Goal: Task Accomplishment & Management: Manage account settings

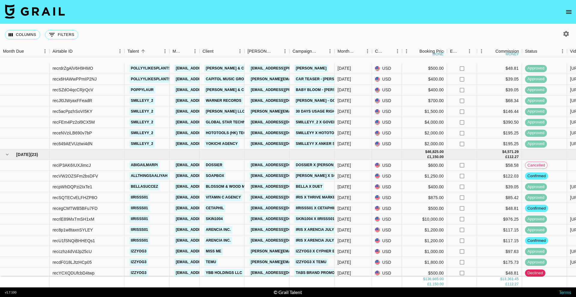
scroll to position [150, 0]
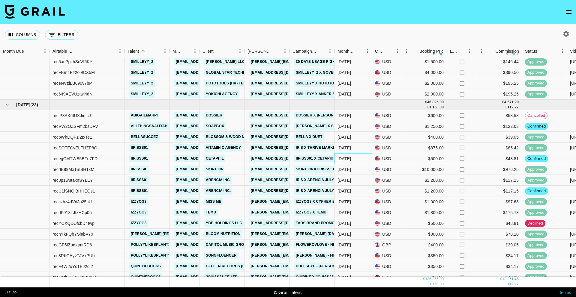
click at [363, 161] on div "[DATE]" at bounding box center [352, 158] width 37 height 11
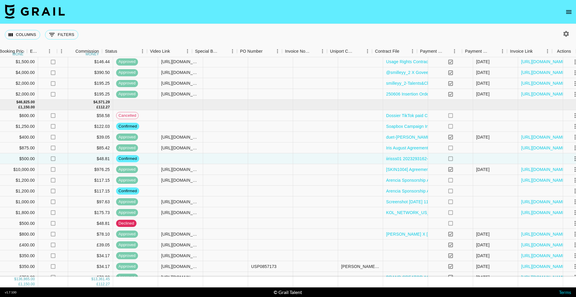
scroll to position [150, 420]
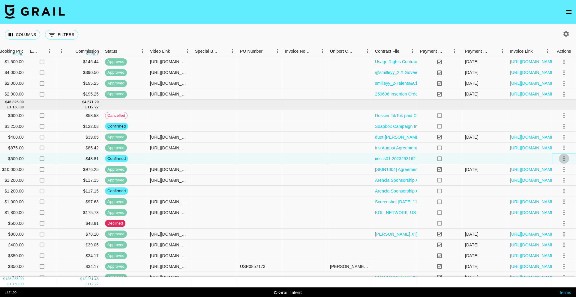
click at [562, 159] on icon "select merge strategy" at bounding box center [563, 158] width 7 height 7
click at [549, 191] on li "Draft Created" at bounding box center [556, 193] width 39 height 11
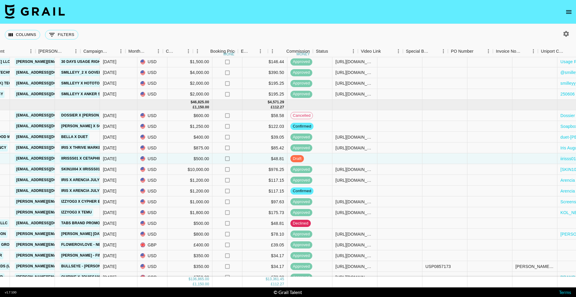
scroll to position [150, 184]
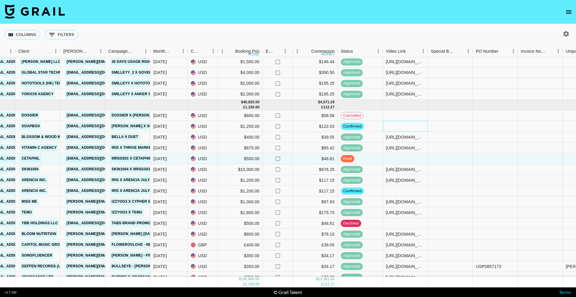
click at [401, 127] on div at bounding box center [405, 126] width 45 height 11
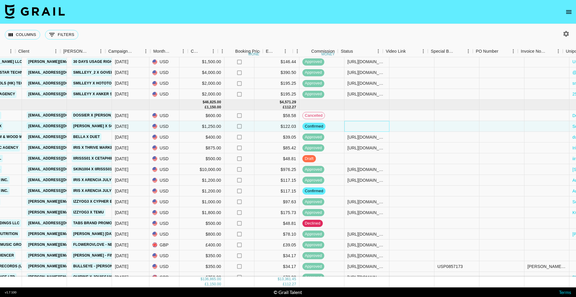
scroll to position [150, 420]
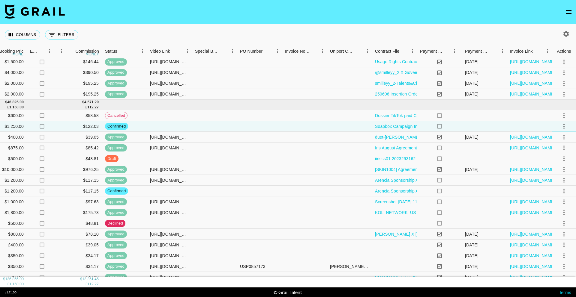
click at [563, 128] on icon "select merge strategy" at bounding box center [563, 126] width 7 height 7
click at [559, 163] on li "Draft Created" at bounding box center [556, 161] width 39 height 11
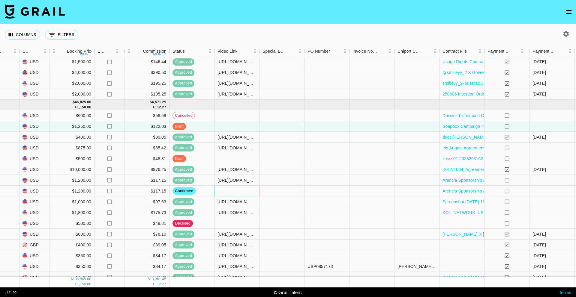
click at [226, 193] on div at bounding box center [236, 191] width 45 height 11
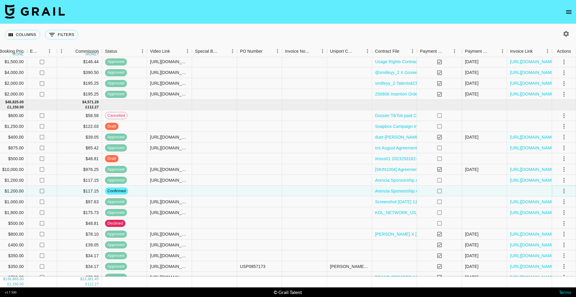
click at [560, 190] on icon "select merge strategy" at bounding box center [563, 191] width 7 height 7
click at [550, 229] on li "Draft Created" at bounding box center [556, 225] width 39 height 11
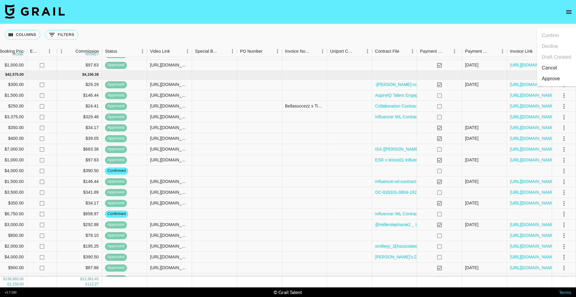
scroll to position [448, 420]
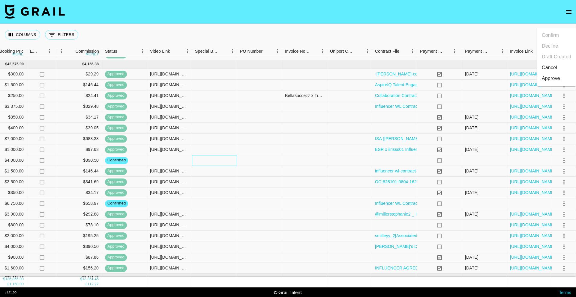
click at [234, 156] on div at bounding box center [214, 160] width 45 height 11
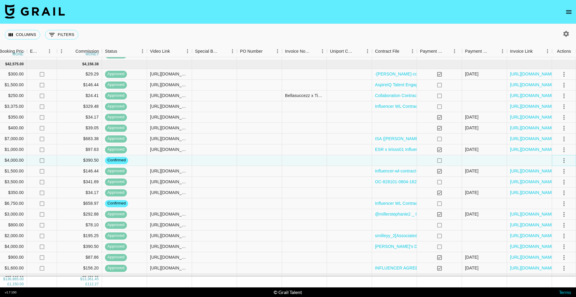
click at [563, 161] on icon "select merge strategy" at bounding box center [563, 160] width 7 height 7
click at [547, 195] on li "Draft Created" at bounding box center [556, 195] width 39 height 11
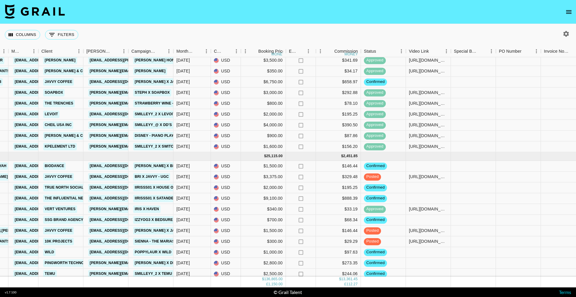
scroll to position [572, 161]
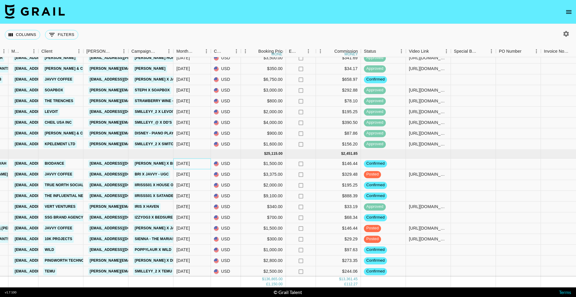
click at [197, 166] on div "[DATE]" at bounding box center [191, 164] width 37 height 11
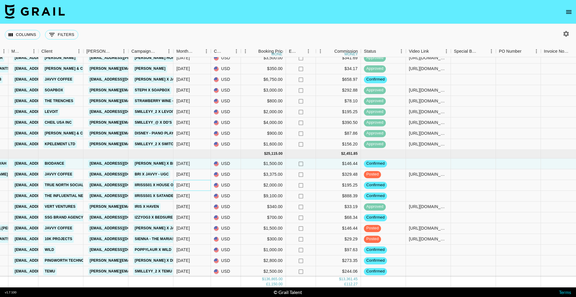
click at [197, 182] on div "[DATE]" at bounding box center [191, 185] width 37 height 11
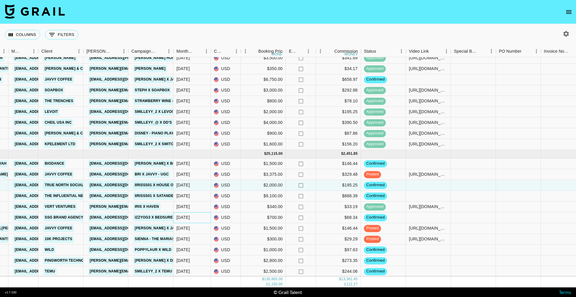
click at [191, 219] on div "[DATE]" at bounding box center [191, 218] width 37 height 11
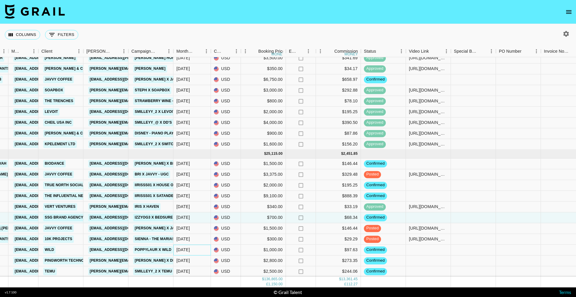
click at [194, 251] on div "[DATE]" at bounding box center [191, 250] width 37 height 11
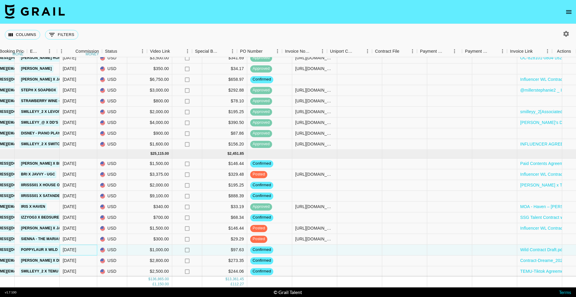
scroll to position [572, 420]
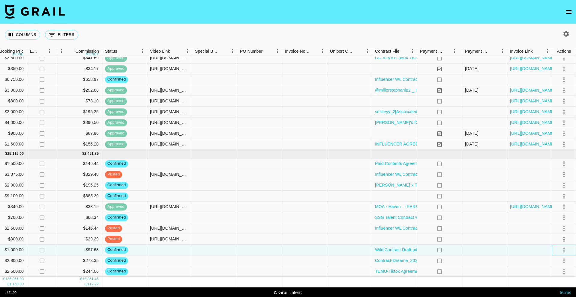
click at [564, 252] on icon "select merge strategy" at bounding box center [563, 250] width 1 height 5
click at [550, 216] on li "Draft Created" at bounding box center [556, 215] width 39 height 11
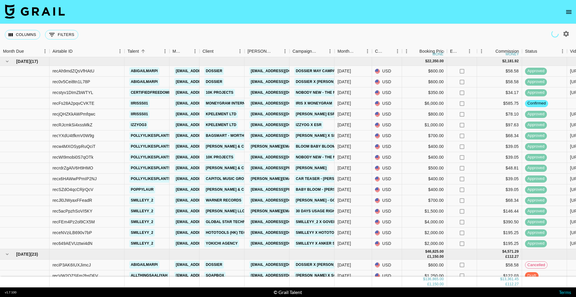
click at [568, 10] on icon "open drawer" at bounding box center [568, 12] width 5 height 4
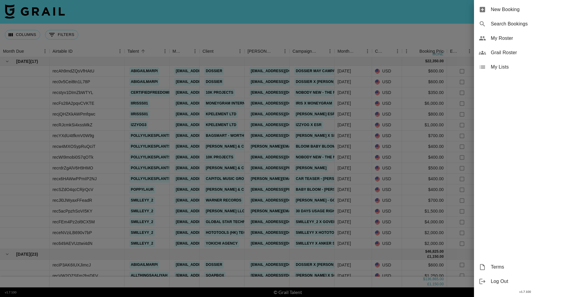
click at [508, 42] on div "My Roster" at bounding box center [525, 38] width 102 height 14
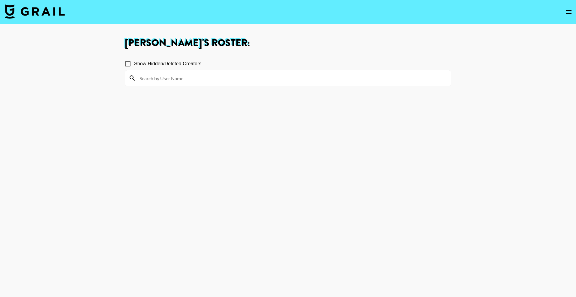
click at [202, 82] on input at bounding box center [291, 78] width 311 height 10
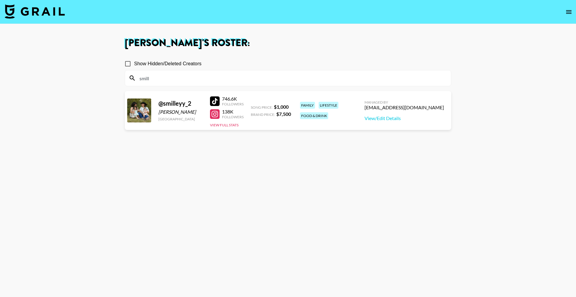
click at [427, 121] on div "Managed By eena@grail-talent.com View/Edit Details" at bounding box center [403, 110] width 89 height 31
click at [429, 117] on link "View/Edit Details" at bounding box center [403, 118] width 79 height 6
click at [565, 8] on button "open drawer" at bounding box center [568, 12] width 12 height 12
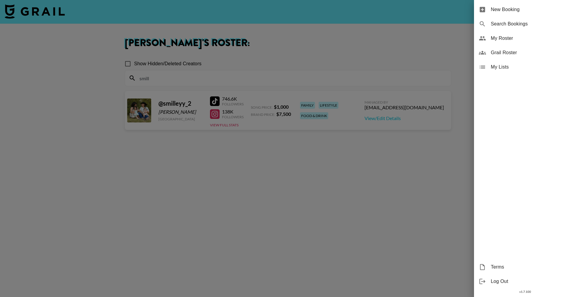
click at [515, 50] on span "Grail Roster" at bounding box center [530, 52] width 80 height 7
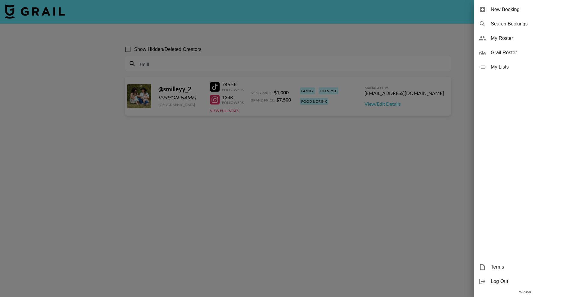
click at [339, 59] on div at bounding box center [288, 148] width 576 height 297
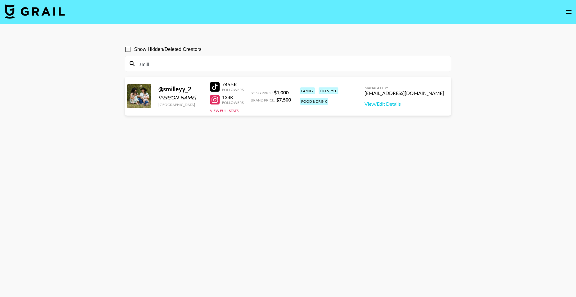
click at [336, 64] on input "smill" at bounding box center [291, 64] width 311 height 10
paste input "rxchelleyu"
type input "rxchelleyu"
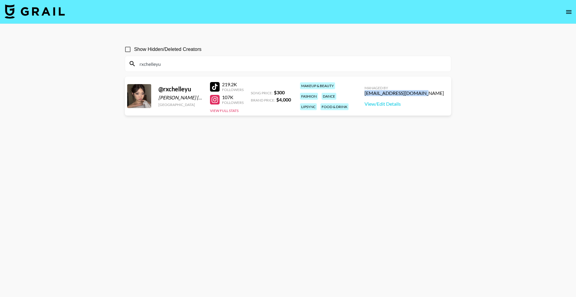
drag, startPoint x: 443, startPoint y: 94, endPoint x: 394, endPoint y: 94, distance: 49.2
click at [394, 94] on div "camila@grail-talent.com" at bounding box center [403, 93] width 79 height 6
copy div "camila@grail-talent.com"
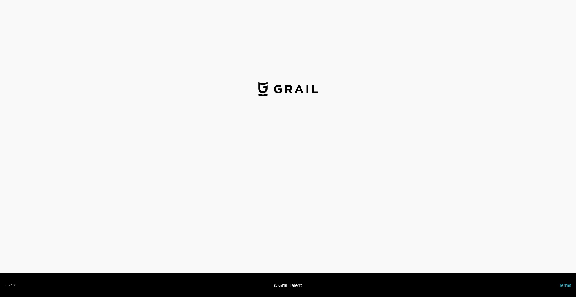
select select "USD"
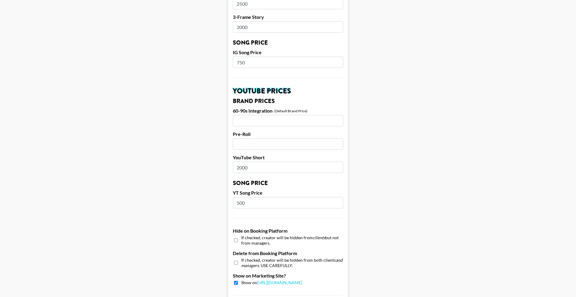
scroll to position [516, 0]
